Goal: Check status: Check status

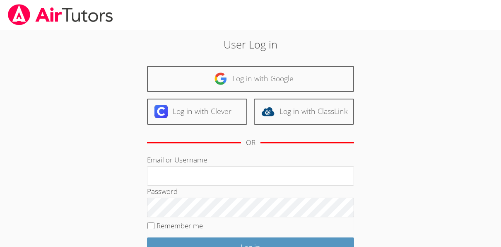
click at [139, 64] on div "User Log in Log in with Google Log in with Clever Log in with ClassLink OR Emai…" at bounding box center [250, 173] width 271 height 274
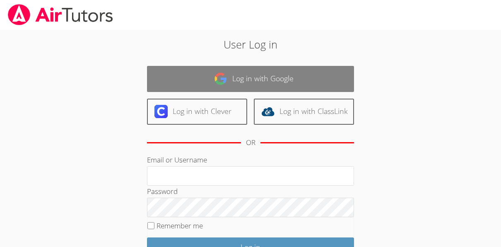
click at [167, 69] on link "Log in with Google" at bounding box center [250, 79] width 207 height 26
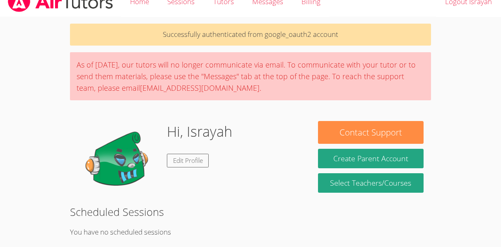
scroll to position [42, 0]
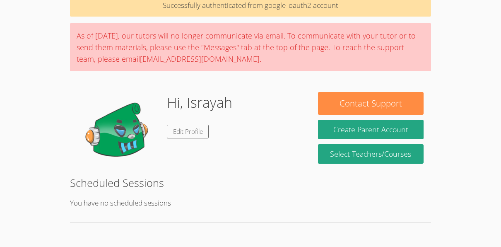
click at [107, 171] on img at bounding box center [118, 133] width 83 height 83
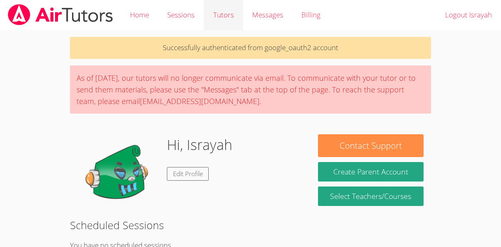
click at [223, 15] on link "Tutors" at bounding box center [223, 15] width 39 height 30
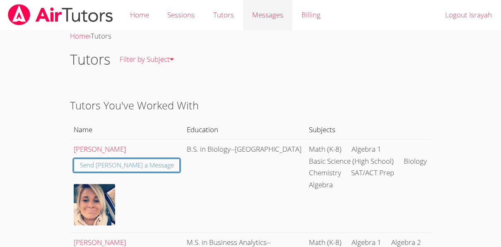
click at [253, 21] on div "Messages" at bounding box center [267, 15] width 31 height 12
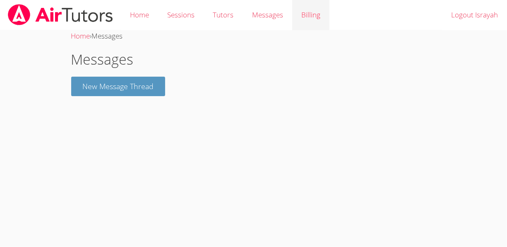
click at [328, 27] on link "Billing" at bounding box center [310, 15] width 37 height 30
click at [307, 9] on link "Billing" at bounding box center [310, 15] width 37 height 30
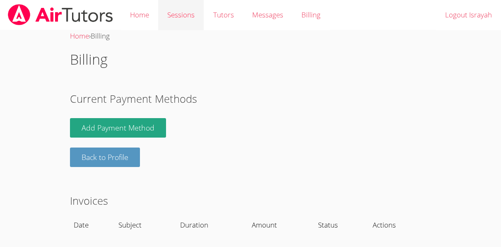
click at [173, 19] on link "Sessions" at bounding box center [181, 15] width 46 height 30
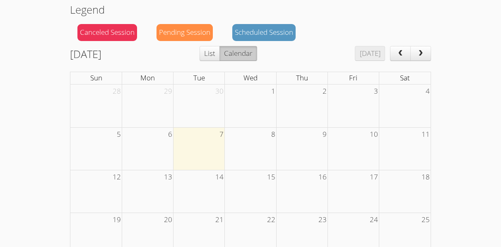
scroll to position [82, 0]
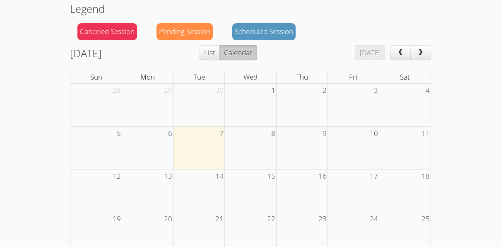
click at [220, 53] on button "List" at bounding box center [210, 52] width 20 height 15
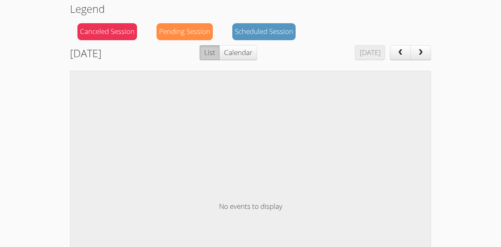
click at [402, 55] on span "prev" at bounding box center [400, 52] width 8 height 7
click at [396, 54] on button "prev" at bounding box center [400, 52] width 21 height 15
click at [399, 55] on span "prev" at bounding box center [400, 52] width 8 height 7
click at [398, 55] on span "prev" at bounding box center [400, 52] width 8 height 7
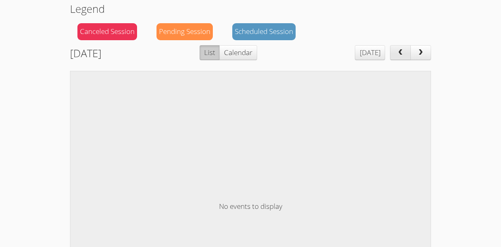
click at [396, 57] on button "prev" at bounding box center [400, 52] width 21 height 15
click at [396, 56] on button "prev" at bounding box center [400, 52] width 21 height 15
click at [394, 58] on button "prev" at bounding box center [400, 52] width 21 height 15
click at [392, 57] on button "prev" at bounding box center [400, 52] width 21 height 15
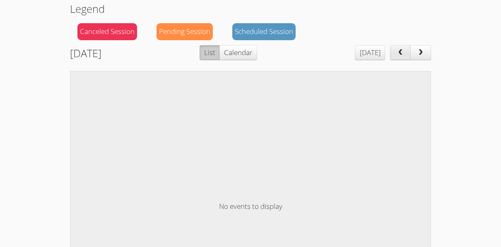
click at [394, 54] on button "prev" at bounding box center [400, 52] width 21 height 15
click at [392, 57] on button "prev" at bounding box center [400, 52] width 21 height 15
click at [393, 56] on button "prev" at bounding box center [400, 52] width 21 height 15
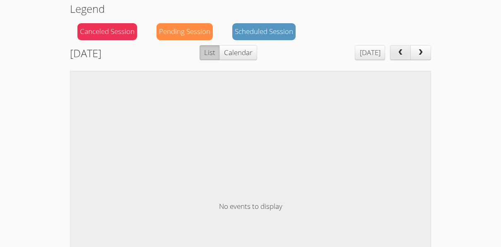
click at [393, 56] on button "prev" at bounding box center [400, 52] width 21 height 15
click at [395, 56] on button "prev" at bounding box center [400, 52] width 21 height 15
click at [393, 59] on button "prev" at bounding box center [400, 52] width 21 height 15
click at [396, 57] on button "prev" at bounding box center [400, 52] width 21 height 15
click at [394, 57] on button "prev" at bounding box center [400, 52] width 21 height 15
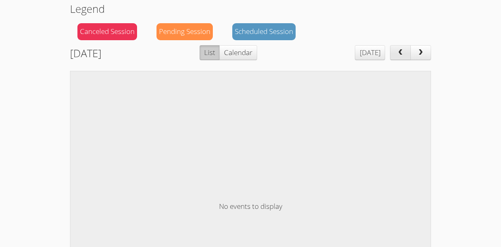
click at [394, 57] on button "prev" at bounding box center [400, 52] width 21 height 15
click at [396, 56] on button "prev" at bounding box center [400, 52] width 21 height 15
click at [393, 56] on button "prev" at bounding box center [400, 52] width 21 height 15
click at [111, 39] on div "Canceled Session" at bounding box center [107, 31] width 60 height 17
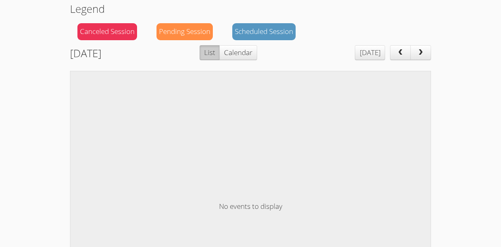
click at [108, 27] on div "Canceled Session" at bounding box center [107, 31] width 60 height 17
click at [257, 53] on button "Calendar" at bounding box center [239, 52] width 38 height 15
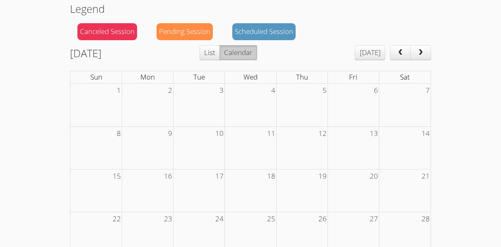
click at [94, 31] on div "Canceled Session" at bounding box center [107, 31] width 60 height 17
click at [396, 53] on button "prev" at bounding box center [400, 52] width 21 height 15
click at [394, 54] on button "prev" at bounding box center [400, 52] width 21 height 15
click at [395, 56] on button "prev" at bounding box center [400, 52] width 21 height 15
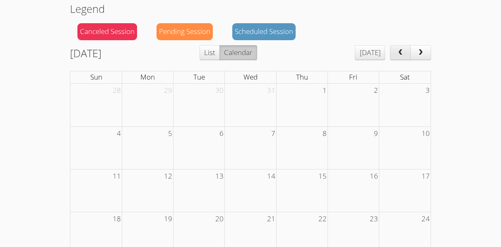
click at [394, 56] on button "prev" at bounding box center [400, 52] width 21 height 15
click at [393, 57] on button "prev" at bounding box center [400, 52] width 21 height 15
click at [392, 57] on button "prev" at bounding box center [400, 52] width 21 height 15
click at [395, 56] on button "prev" at bounding box center [400, 52] width 21 height 15
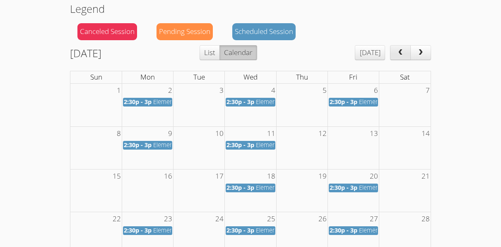
click at [395, 54] on button "prev" at bounding box center [400, 52] width 21 height 15
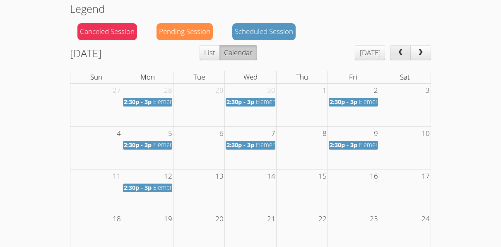
click at [399, 53] on span "prev" at bounding box center [400, 52] width 8 height 7
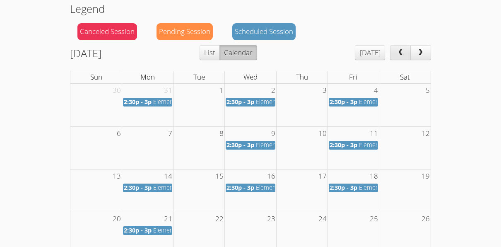
click at [399, 56] on span "prev" at bounding box center [400, 52] width 8 height 7
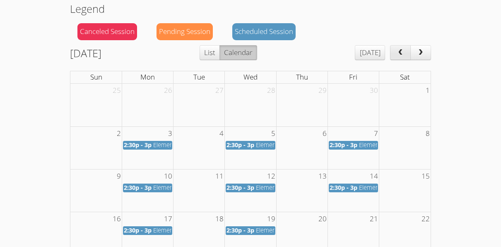
click at [356, 144] on span "2:30p - 3p" at bounding box center [344, 145] width 28 height 8
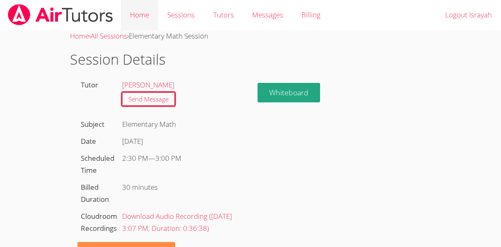
click at [130, 14] on link "Home" at bounding box center [139, 15] width 37 height 30
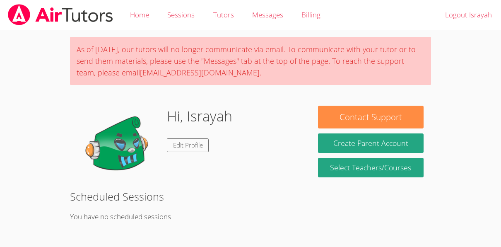
scroll to position [14, 0]
